Goal: Navigation & Orientation: Find specific page/section

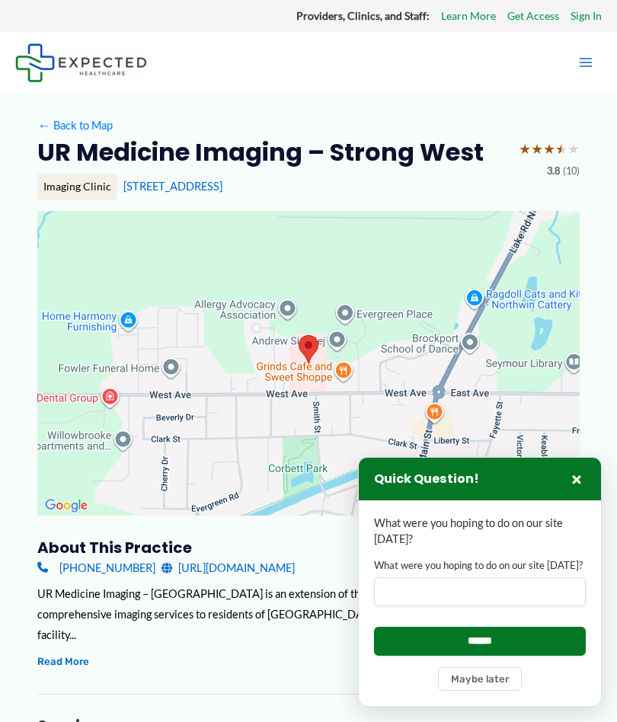
click at [575, 487] on button "×" at bounding box center [576, 479] width 18 height 18
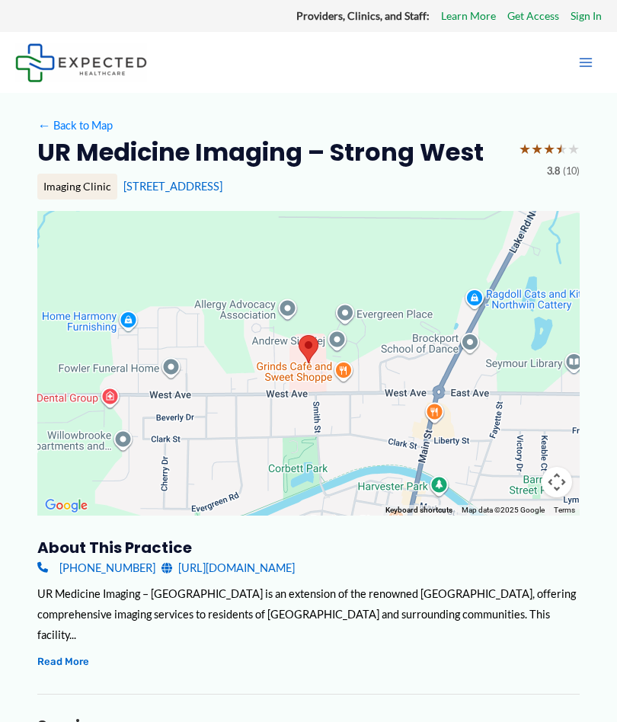
click at [72, 652] on button "Read More" at bounding box center [63, 661] width 52 height 18
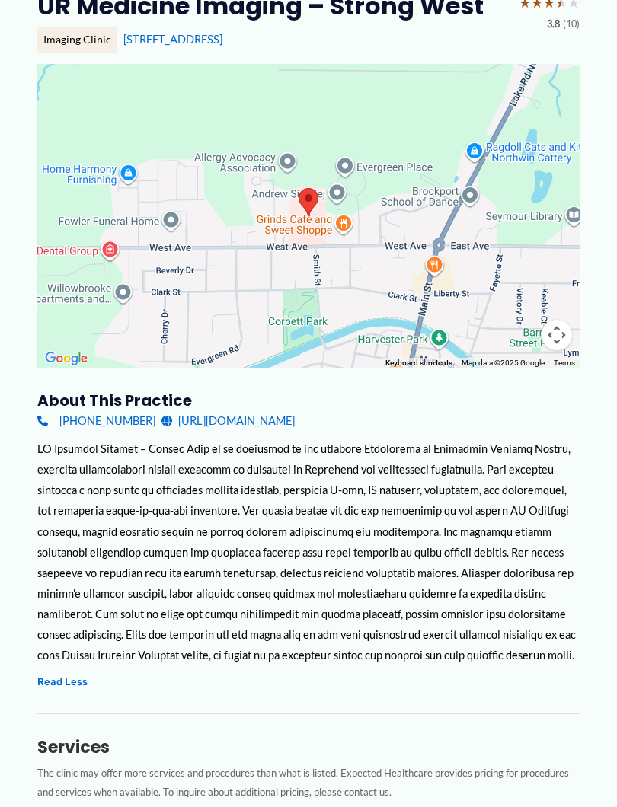
scroll to position [148, 0]
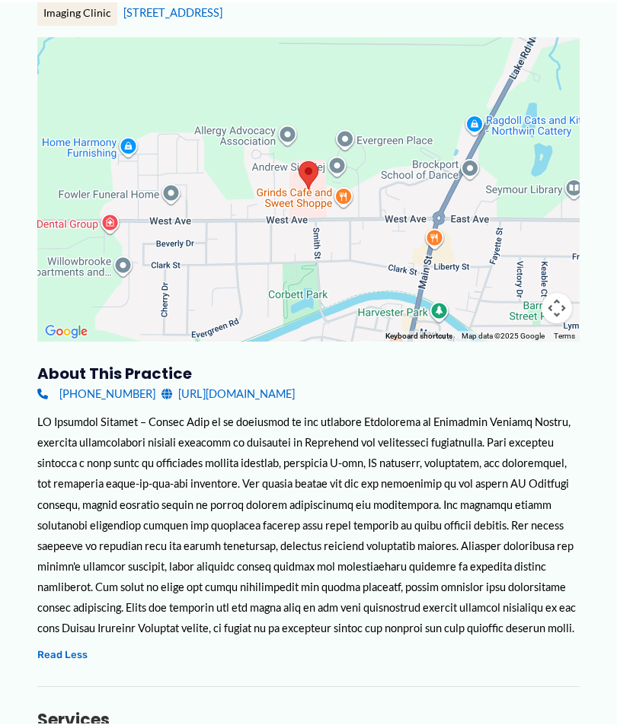
scroll to position [174, 0]
